Goal: Information Seeking & Learning: Check status

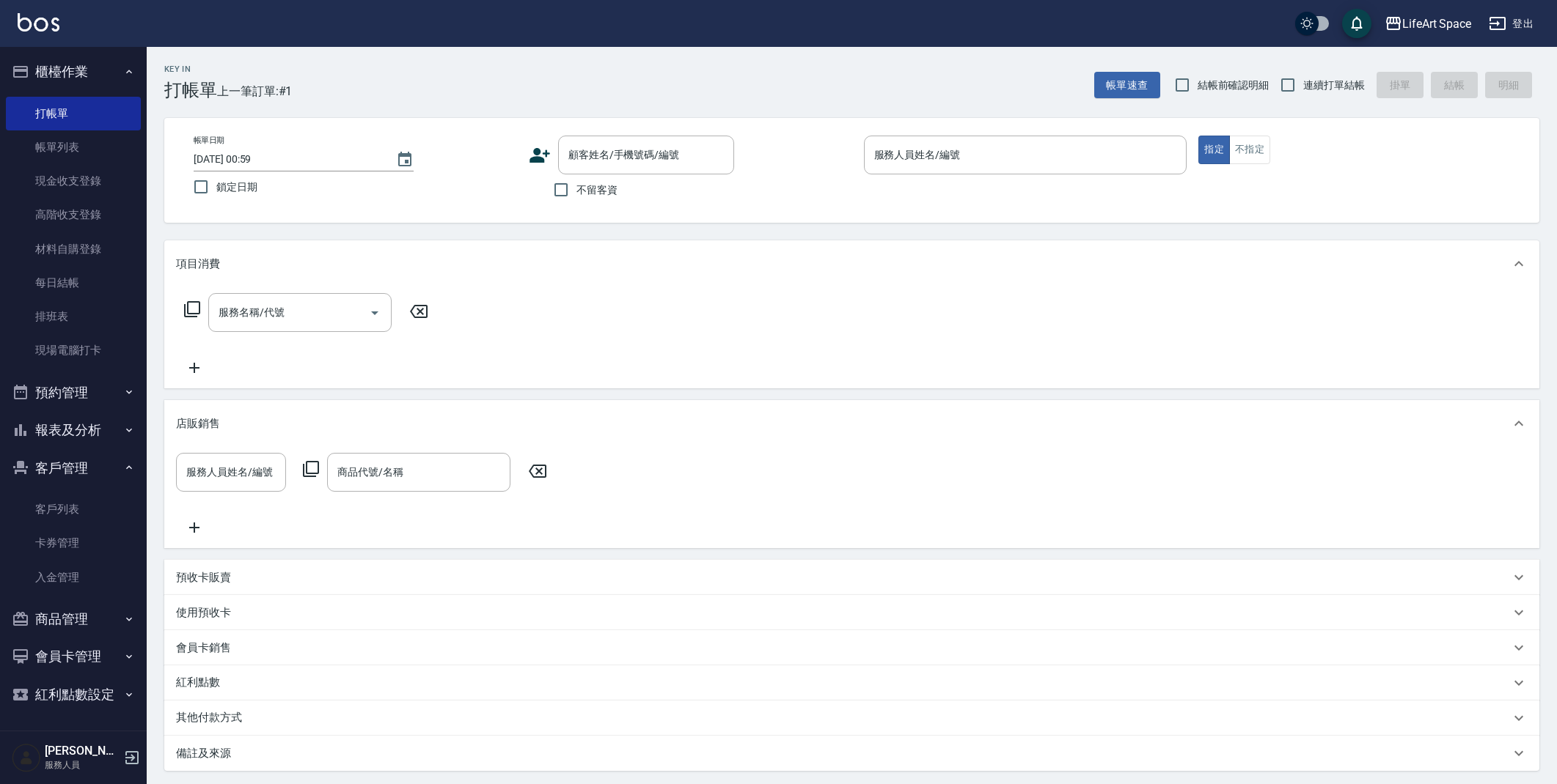
scroll to position [3, 0]
click at [91, 425] on button "報表及分析" at bounding box center [73, 430] width 135 height 38
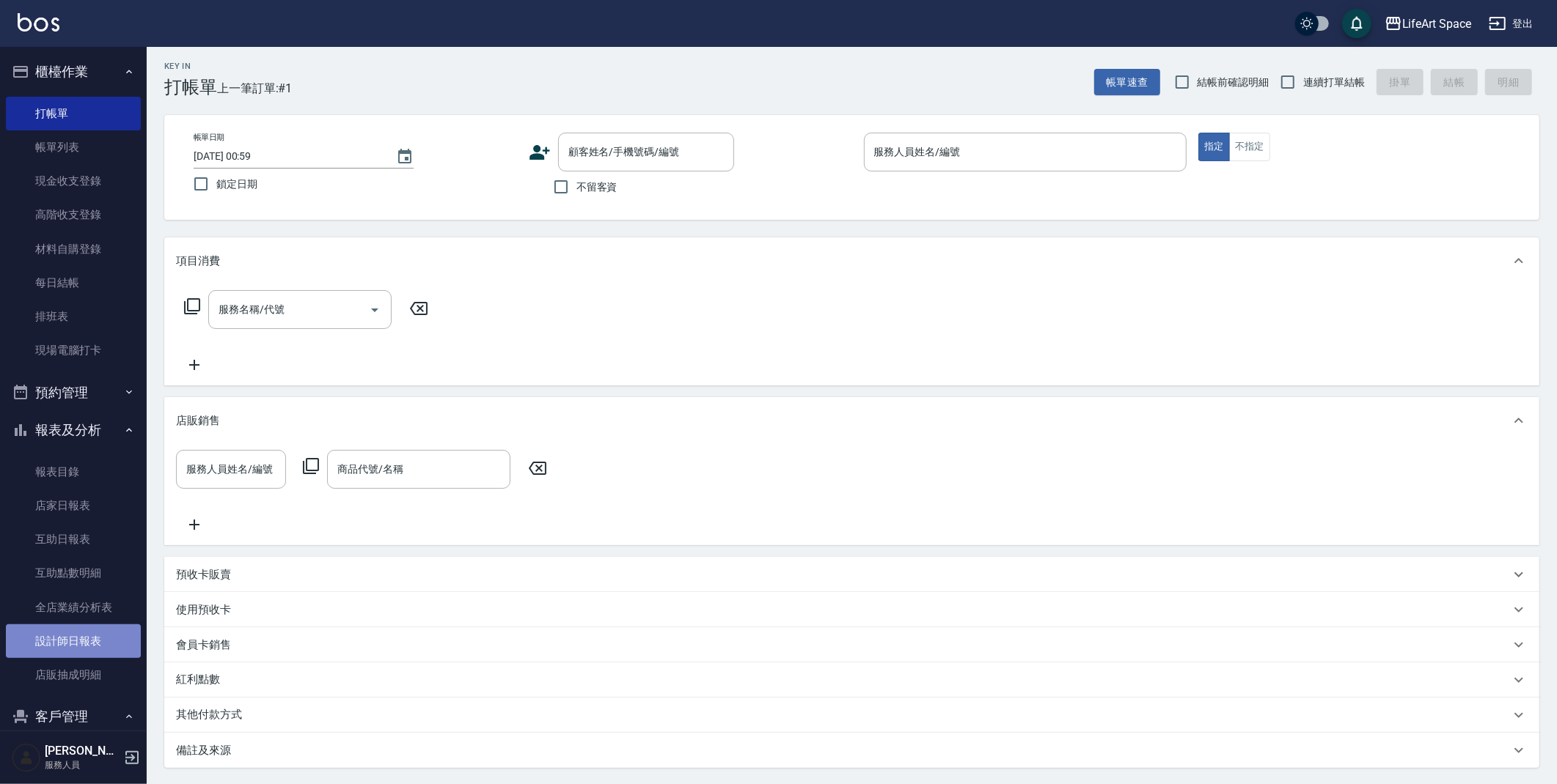
click at [83, 639] on link "設計師日報表" at bounding box center [73, 641] width 135 height 33
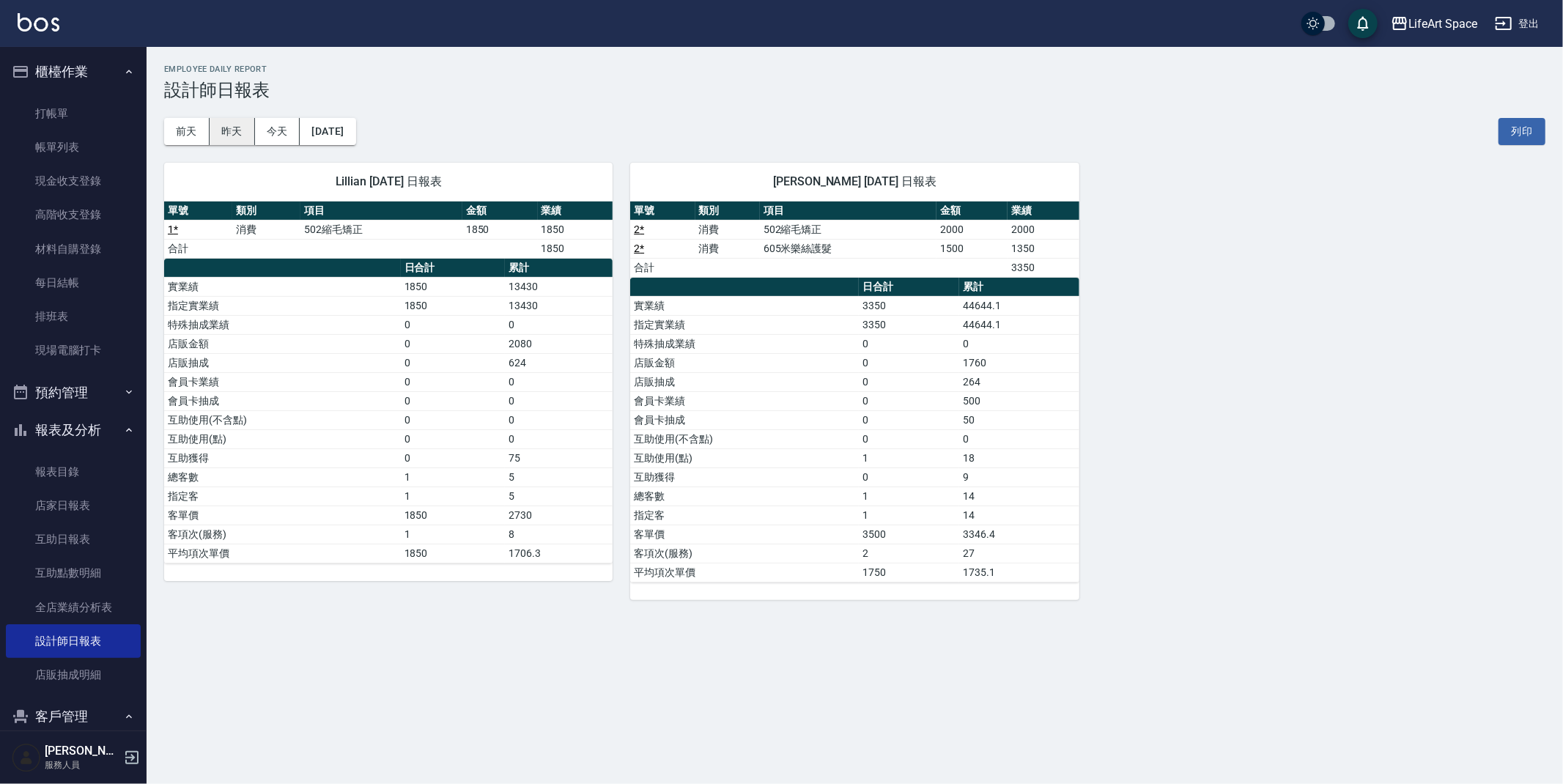
click at [239, 128] on button "昨天" at bounding box center [232, 131] width 45 height 28
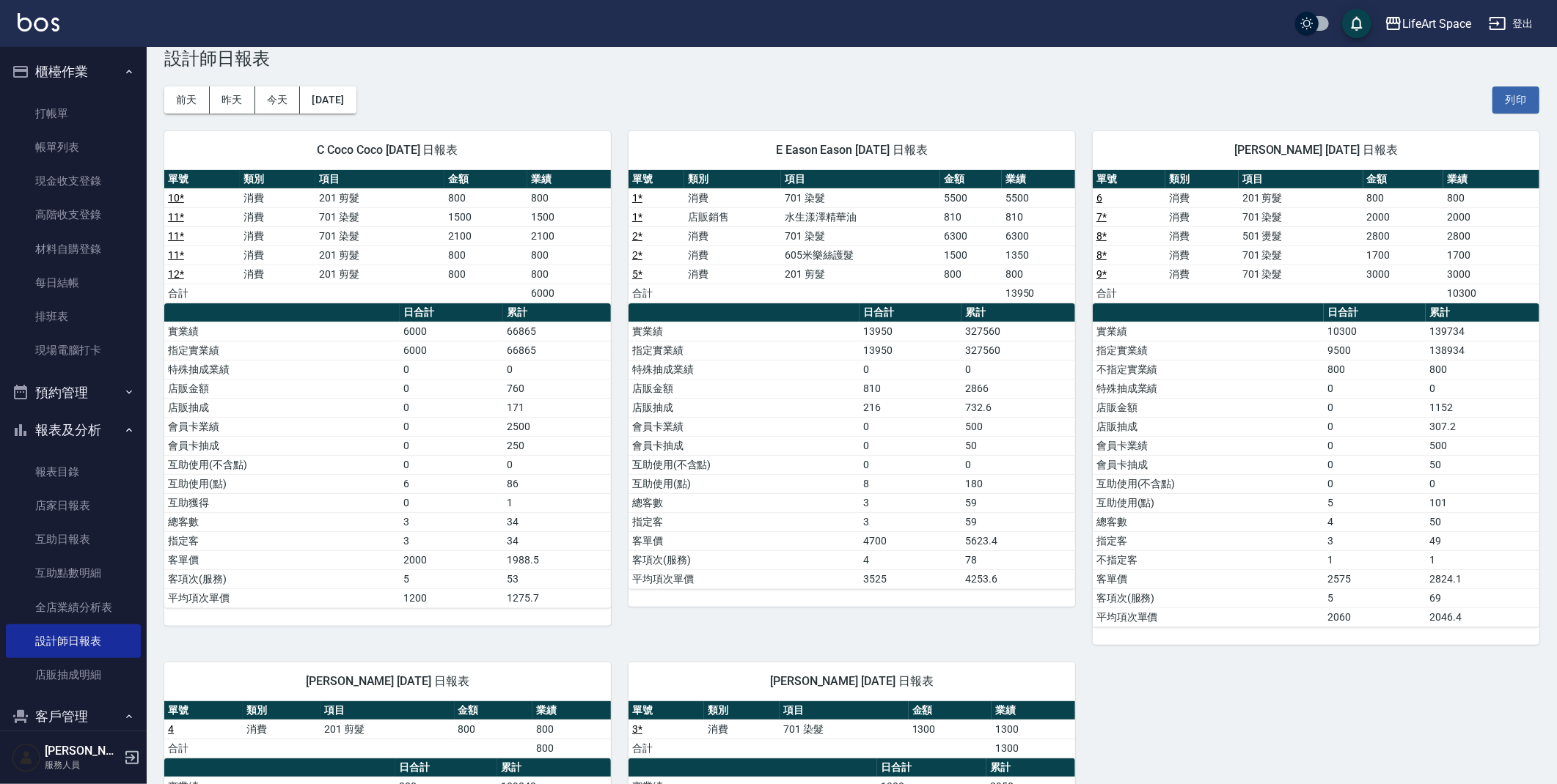
scroll to position [53, 0]
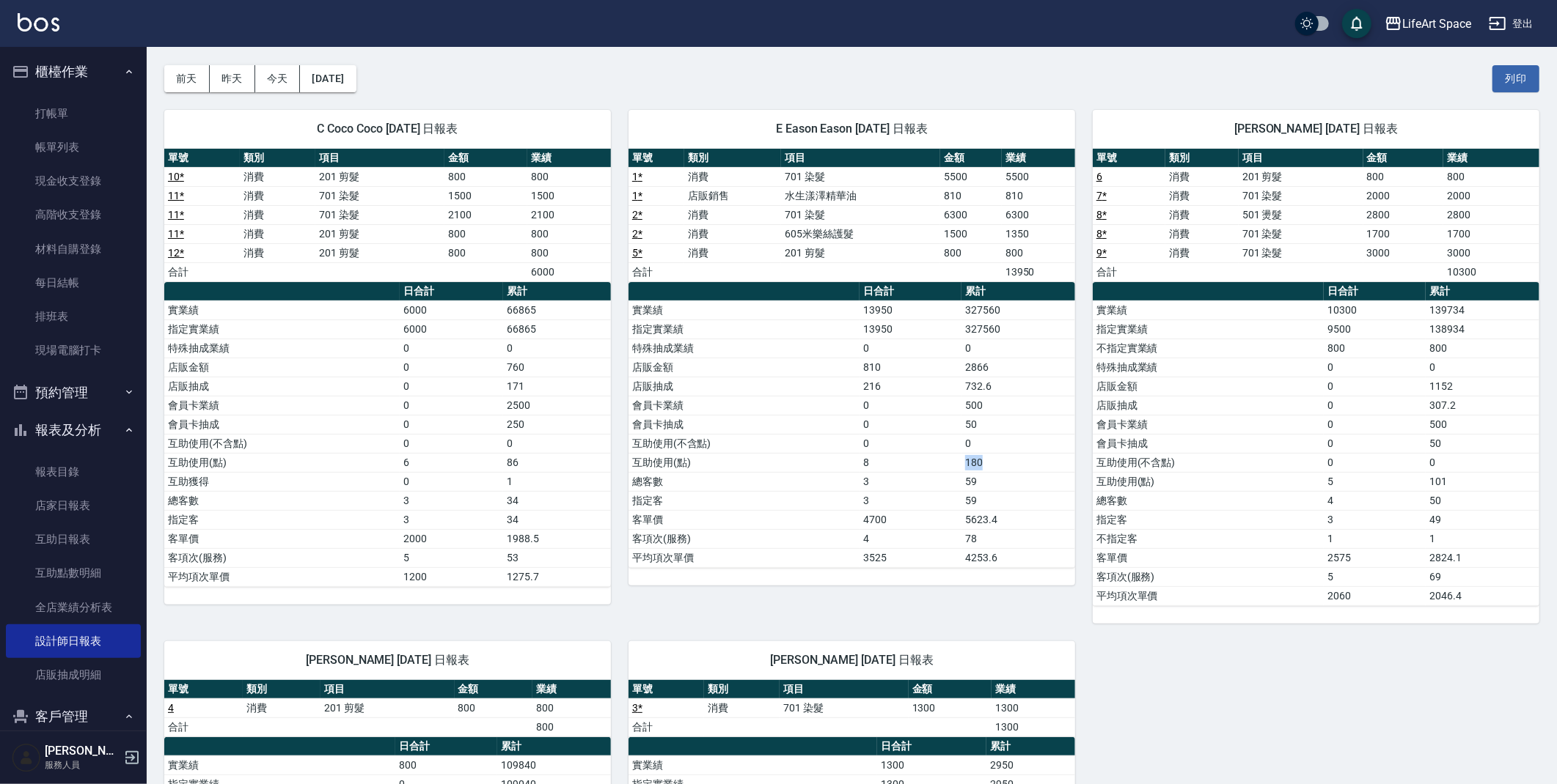
drag, startPoint x: 965, startPoint y: 458, endPoint x: 994, endPoint y: 466, distance: 30.1
click at [994, 465] on td "180" at bounding box center [1018, 462] width 113 height 19
click at [1023, 464] on td "180" at bounding box center [1018, 462] width 113 height 19
click at [48, 115] on link "打帳單" at bounding box center [73, 113] width 135 height 33
